Goal: Task Accomplishment & Management: Manage account settings

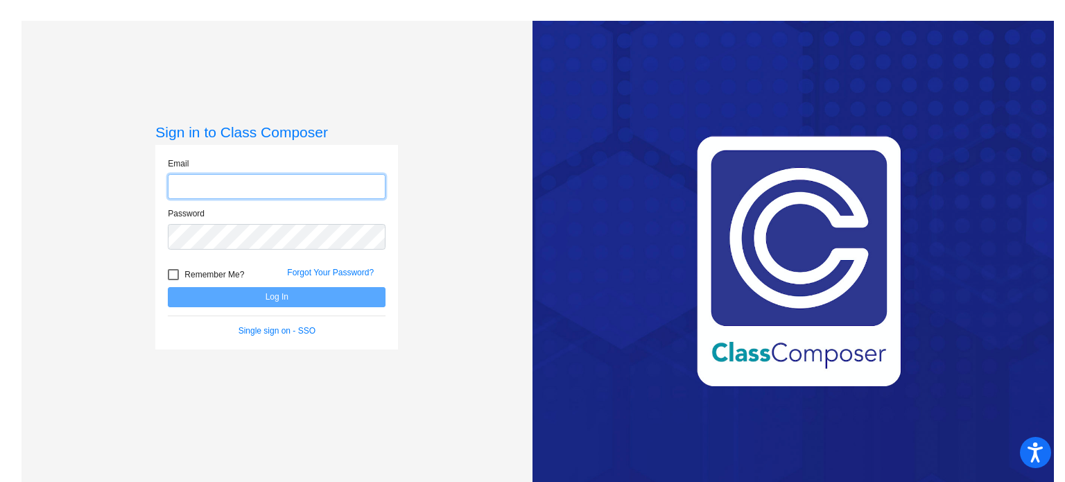
type input "[EMAIL_ADDRESS][DOMAIN_NAME]"
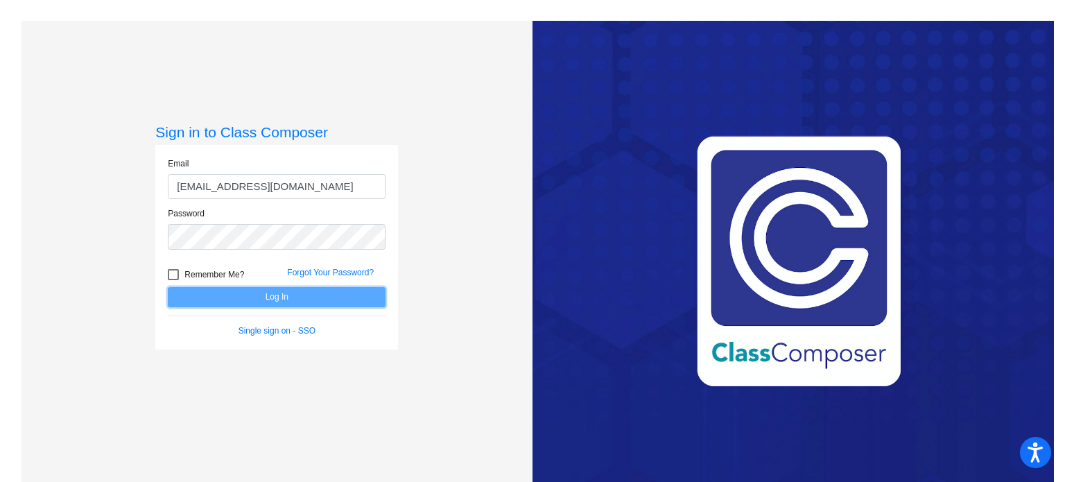
click at [250, 297] on button "Log In" at bounding box center [277, 297] width 218 height 20
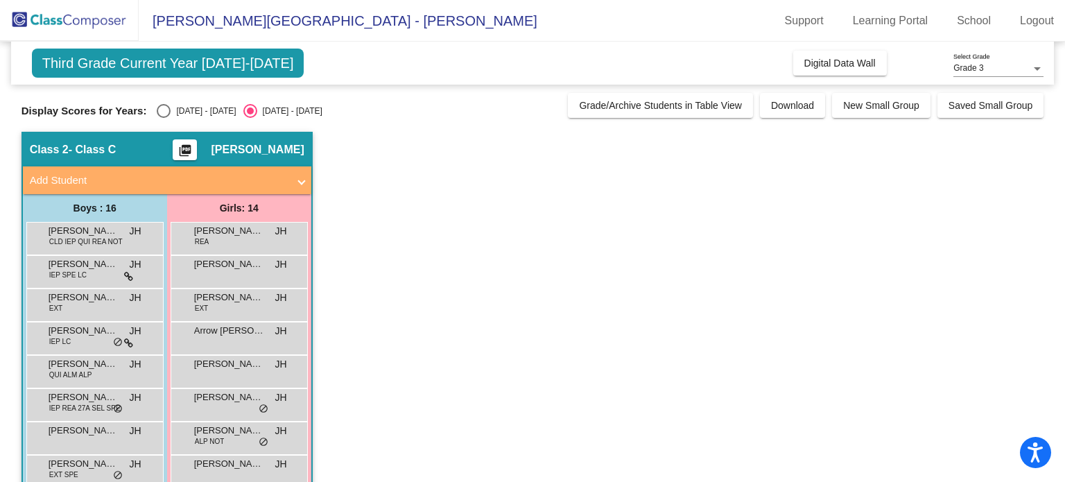
click at [164, 112] on div "Select an option" at bounding box center [164, 111] width 14 height 14
click at [164, 118] on input "[DATE] - [DATE]" at bounding box center [163, 118] width 1 height 1
radio input "true"
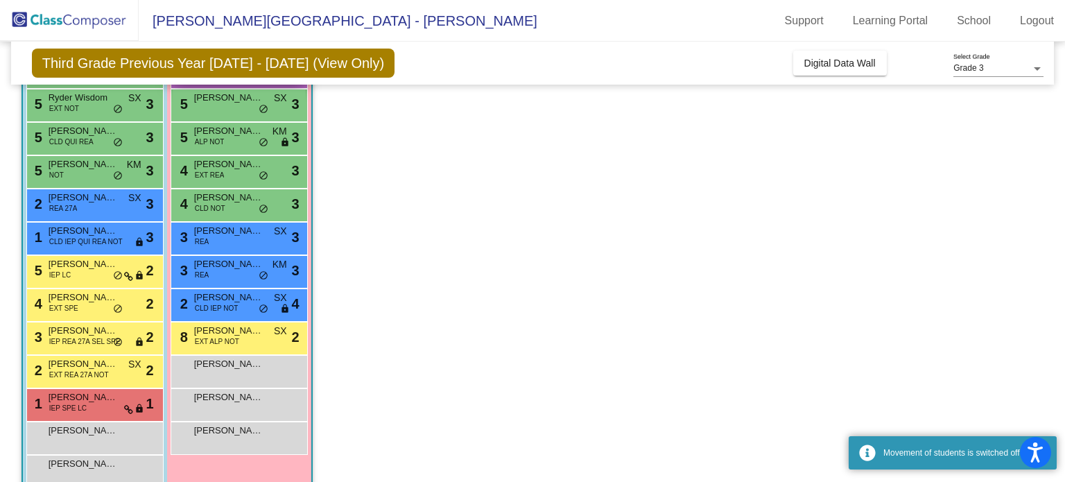
scroll to position [234, 0]
